Goal: Task Accomplishment & Management: Complete application form

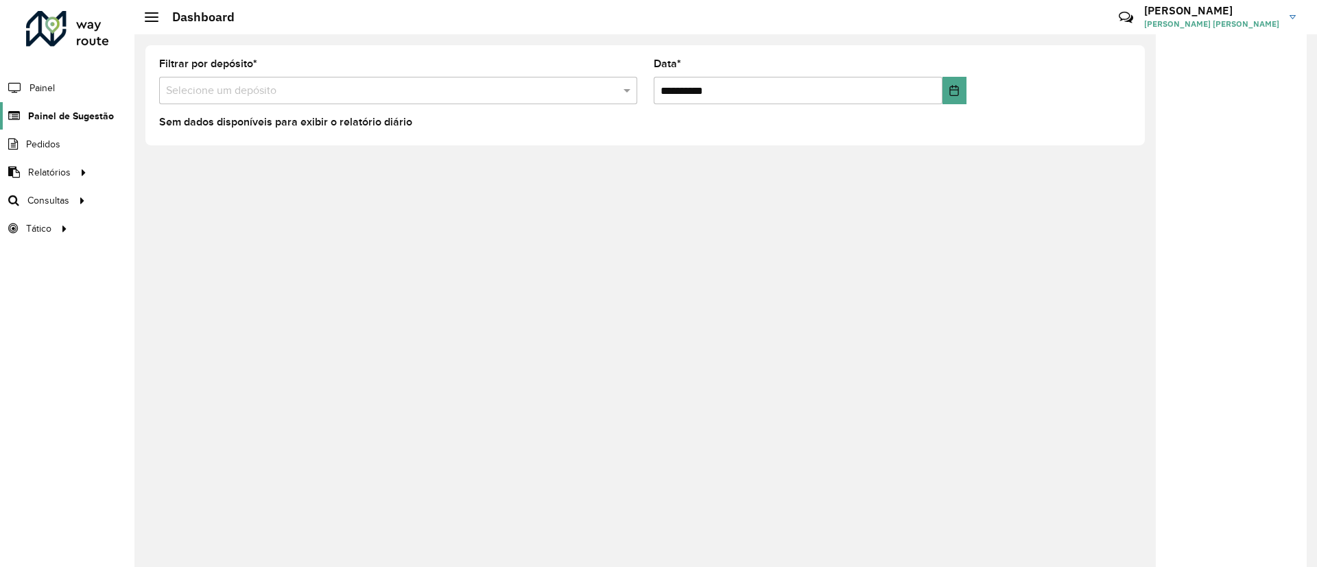
click at [39, 118] on span "Painel de Sugestão" at bounding box center [71, 116] width 86 height 14
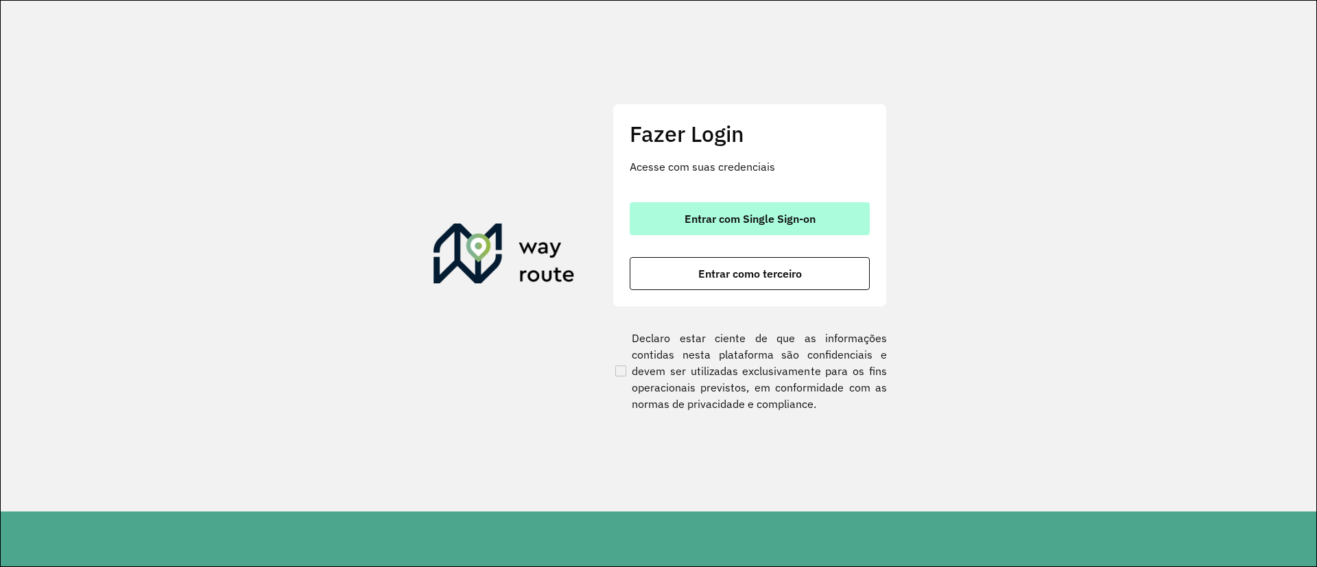
click at [794, 207] on button "Entrar com Single Sign-on" at bounding box center [750, 218] width 240 height 33
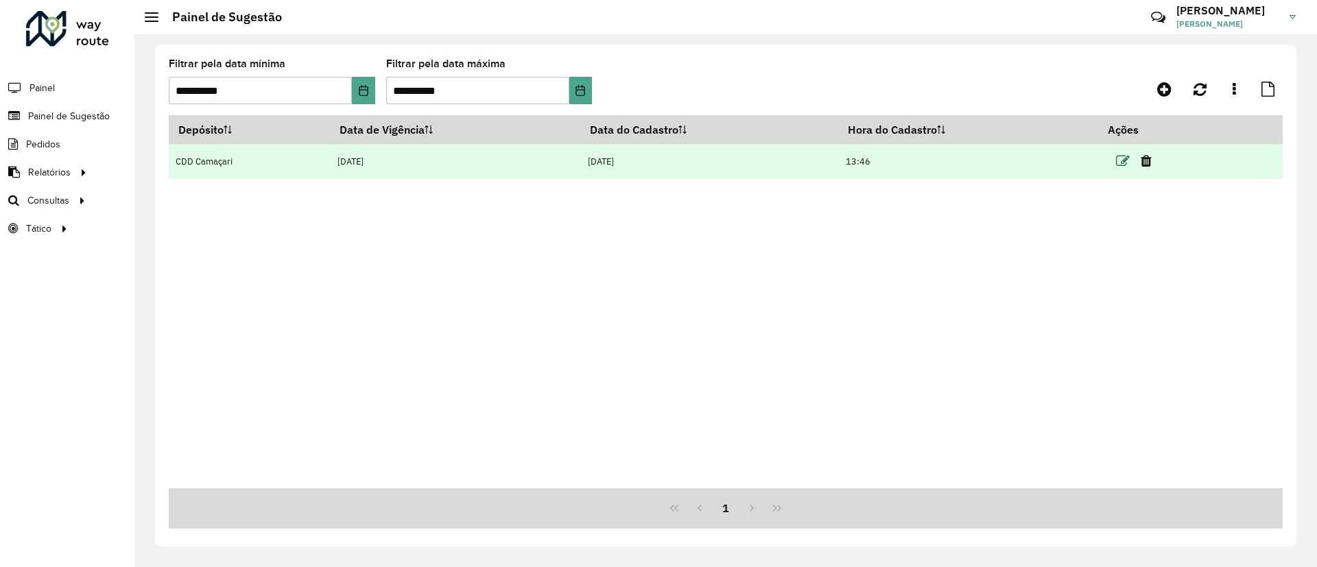
click at [1123, 160] on icon at bounding box center [1123, 161] width 14 height 14
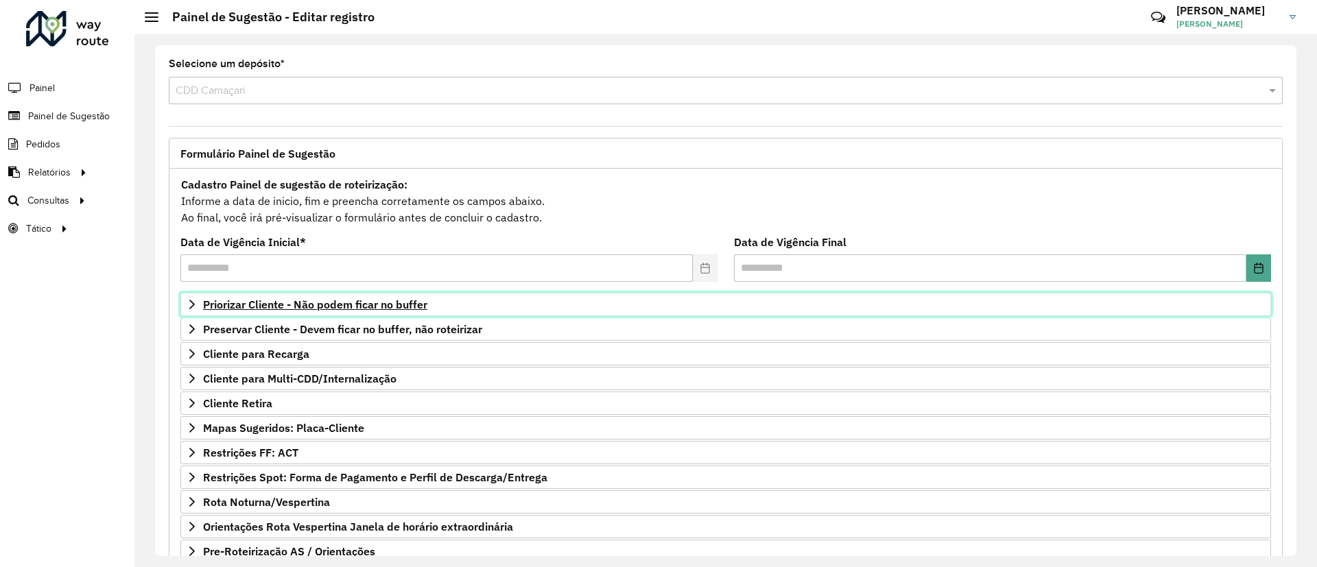
click at [417, 304] on span "Priorizar Cliente - Não podem ficar no buffer" at bounding box center [315, 304] width 224 height 11
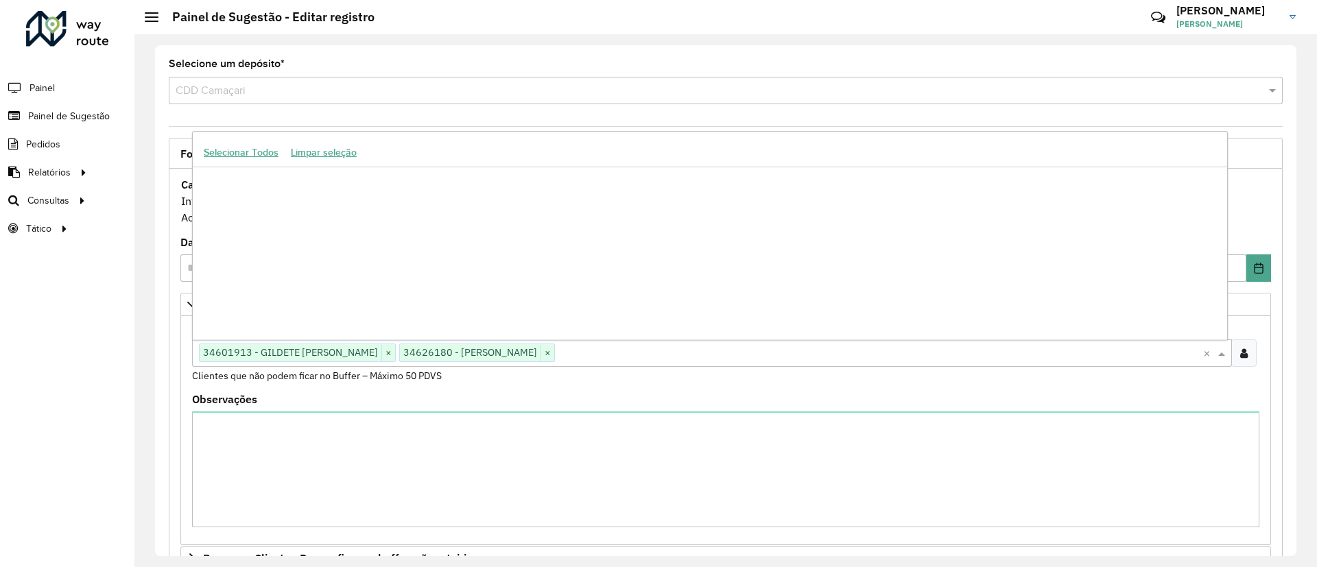
scroll to position [112867, 0]
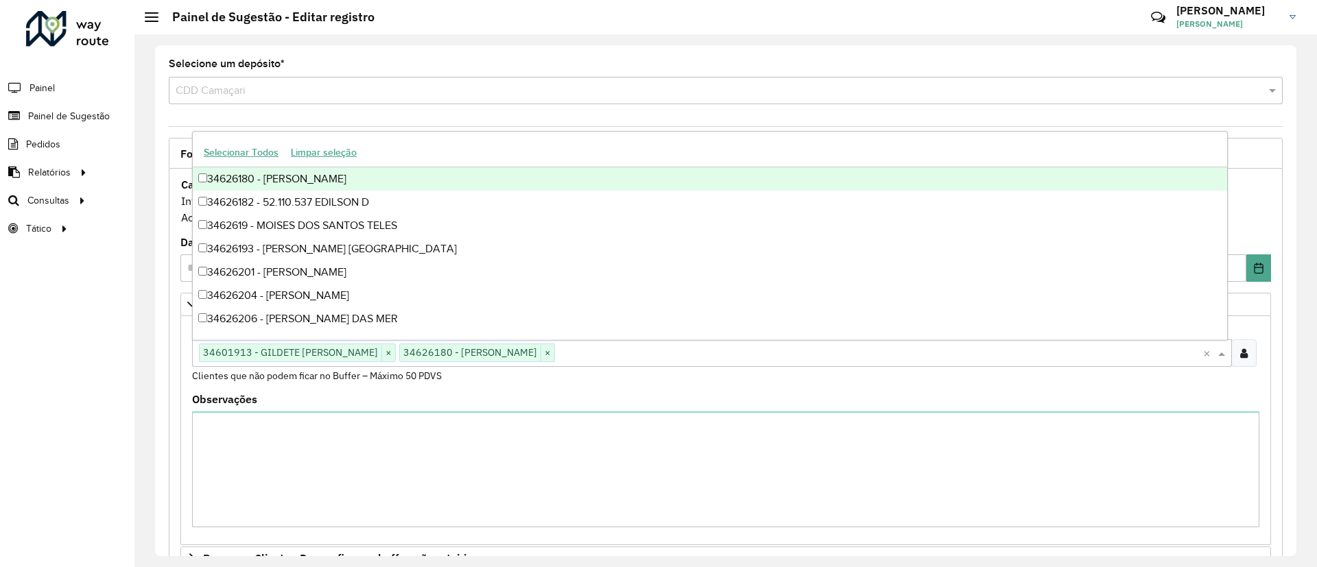
click at [688, 362] on div "Clique no botão para buscar clientes 34601913 - GILDETE [PERSON_NAME] × 3462618…" at bounding box center [697, 352] width 1011 height 25
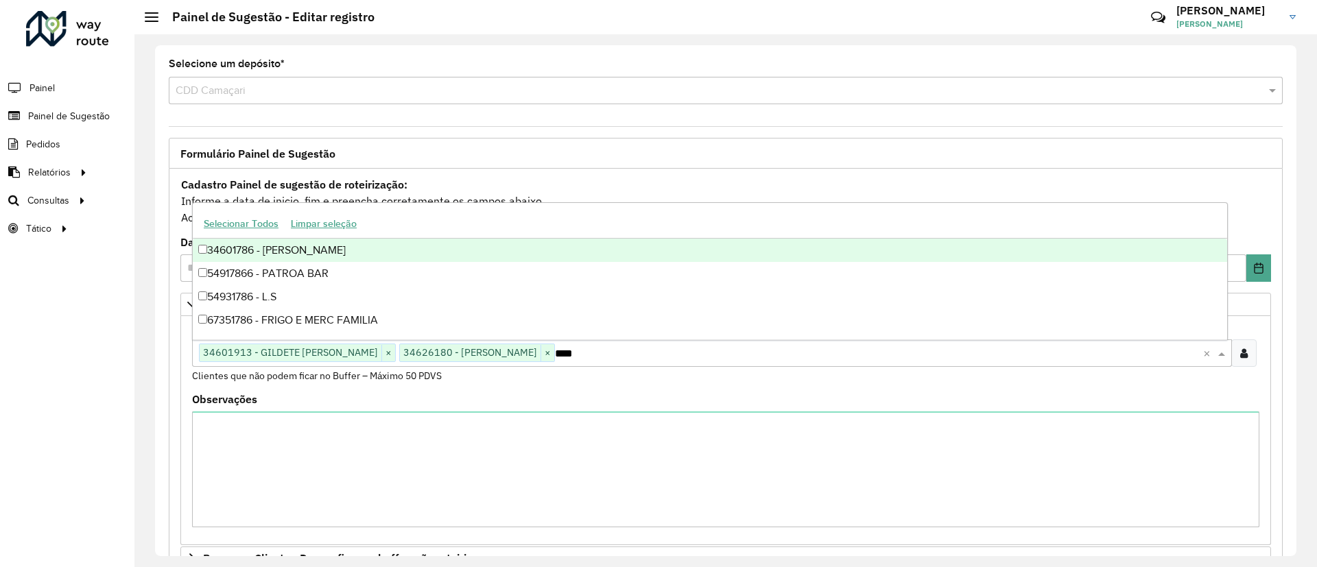
scroll to position [0, 0]
type input "*****"
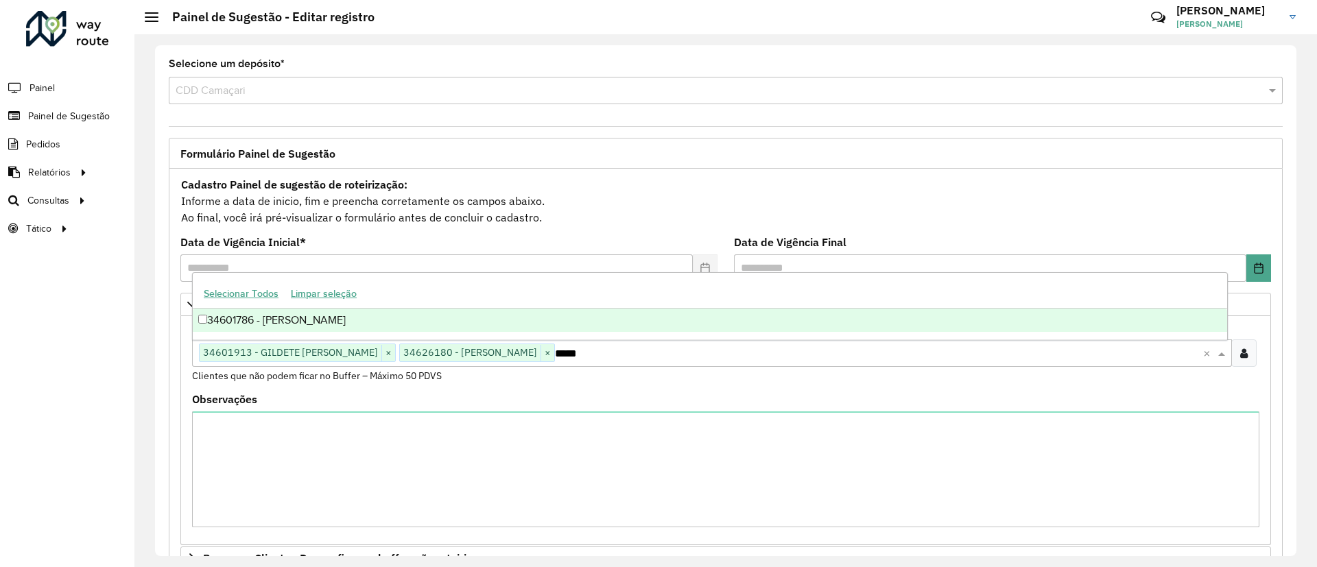
click at [208, 315] on div "34601786 - [PERSON_NAME]" at bounding box center [710, 320] width 1034 height 23
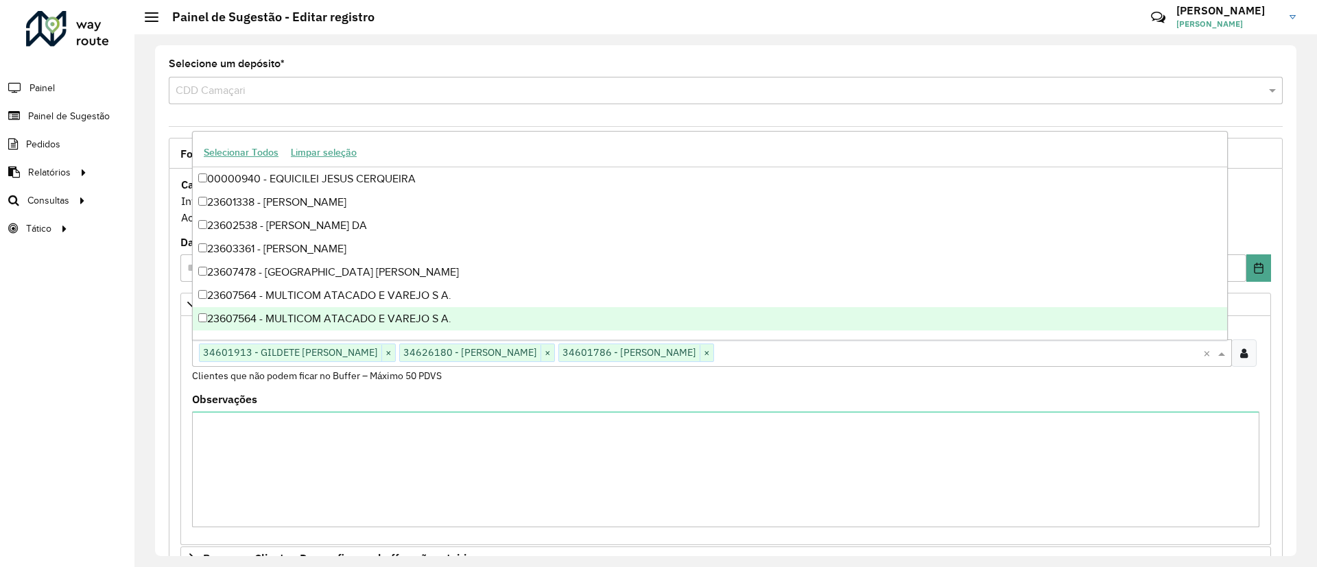
click at [1291, 440] on div "**********" at bounding box center [725, 300] width 1141 height 511
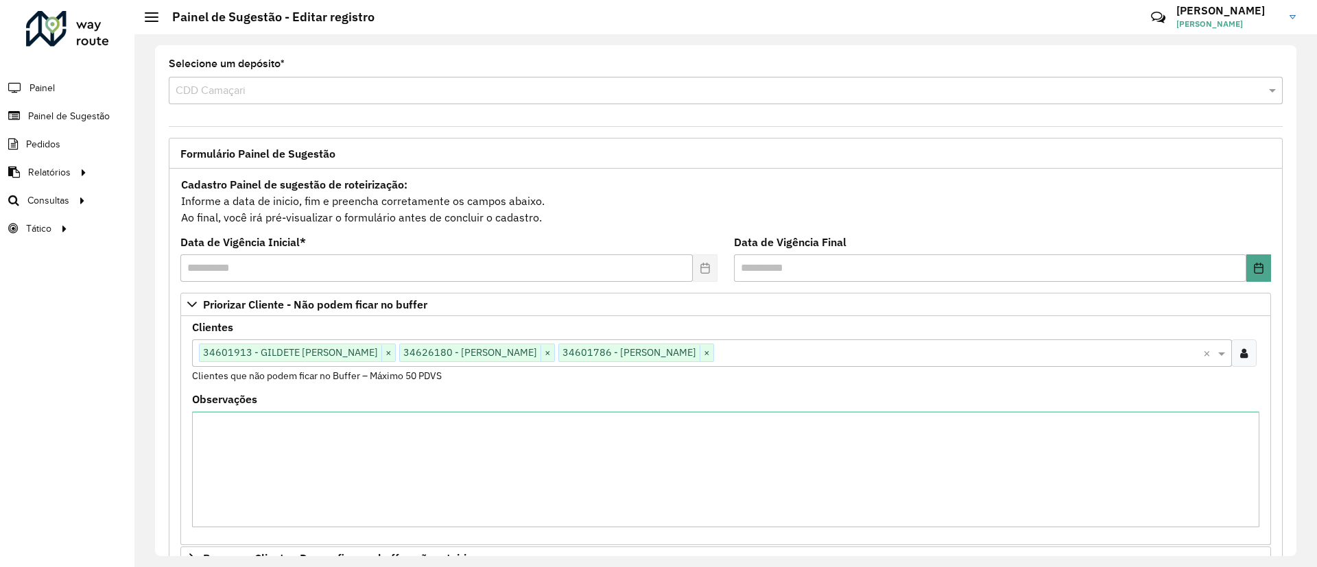
scroll to position [346, 0]
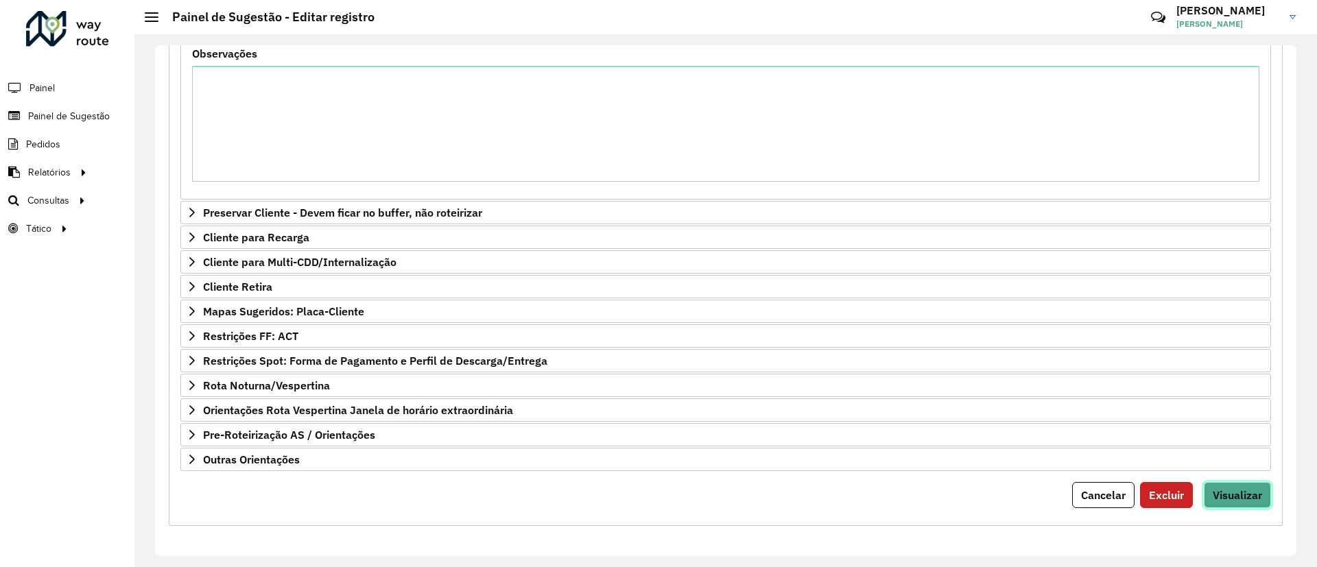
click at [1259, 484] on button "Visualizar" at bounding box center [1237, 495] width 67 height 26
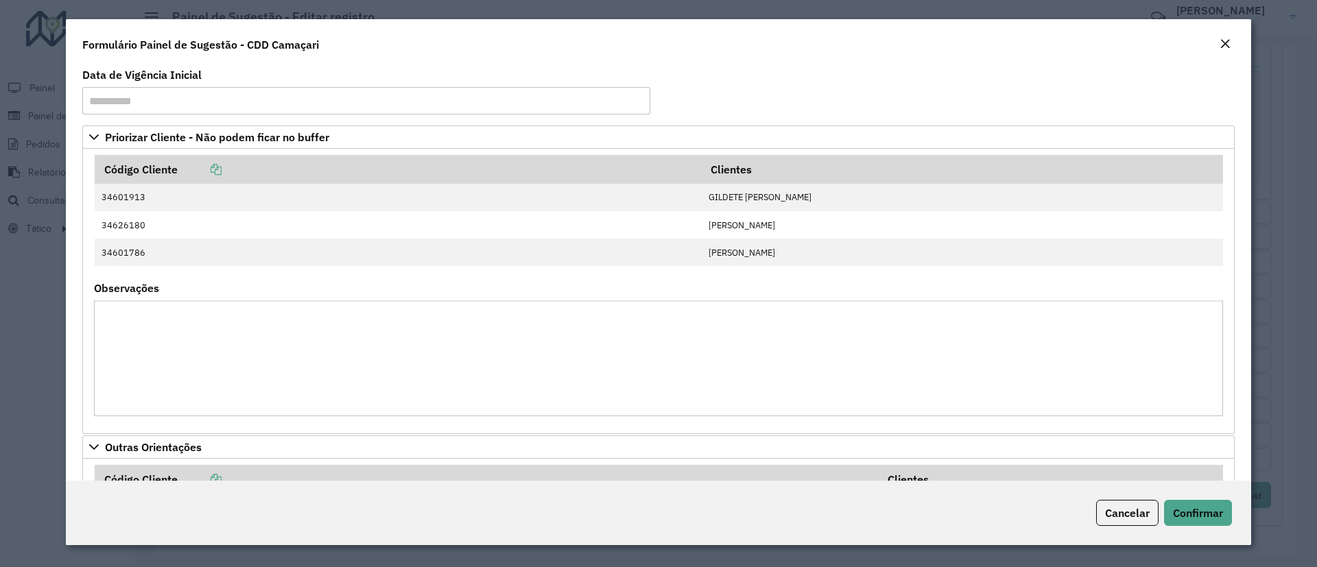
drag, startPoint x: 1252, startPoint y: 187, endPoint x: 1261, endPoint y: 248, distance: 61.0
click at [1261, 248] on modal-container "**********" at bounding box center [658, 283] width 1317 height 567
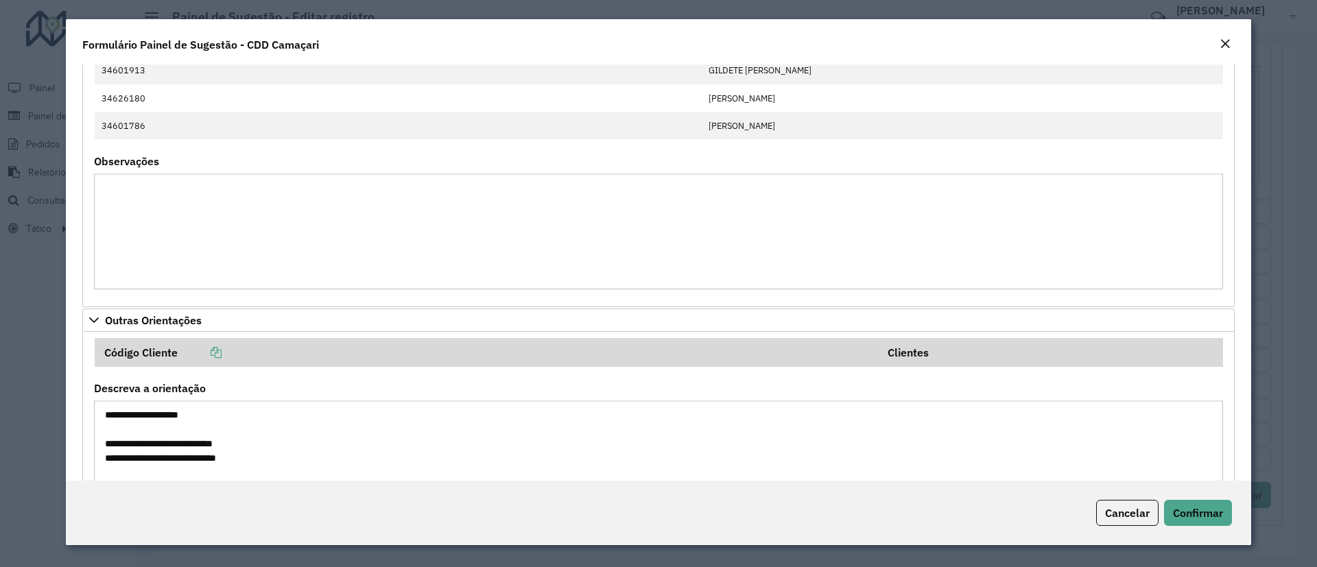
scroll to position [199, 0]
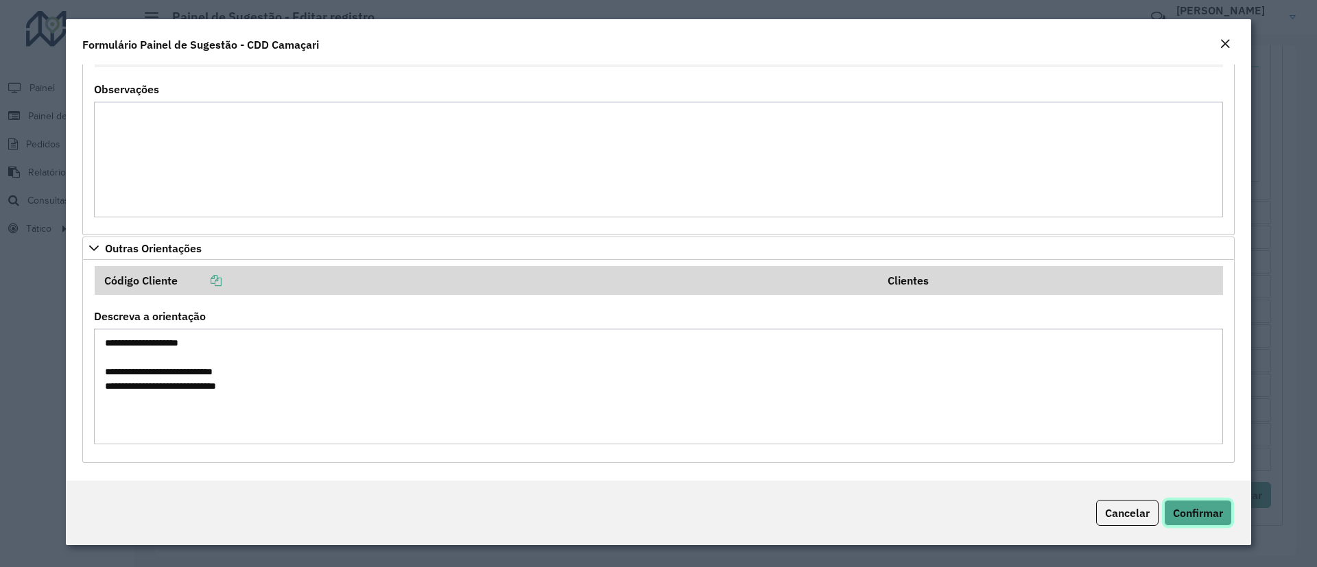
click at [1187, 504] on button "Confirmar" at bounding box center [1198, 513] width 68 height 26
